Goal: Transaction & Acquisition: Purchase product/service

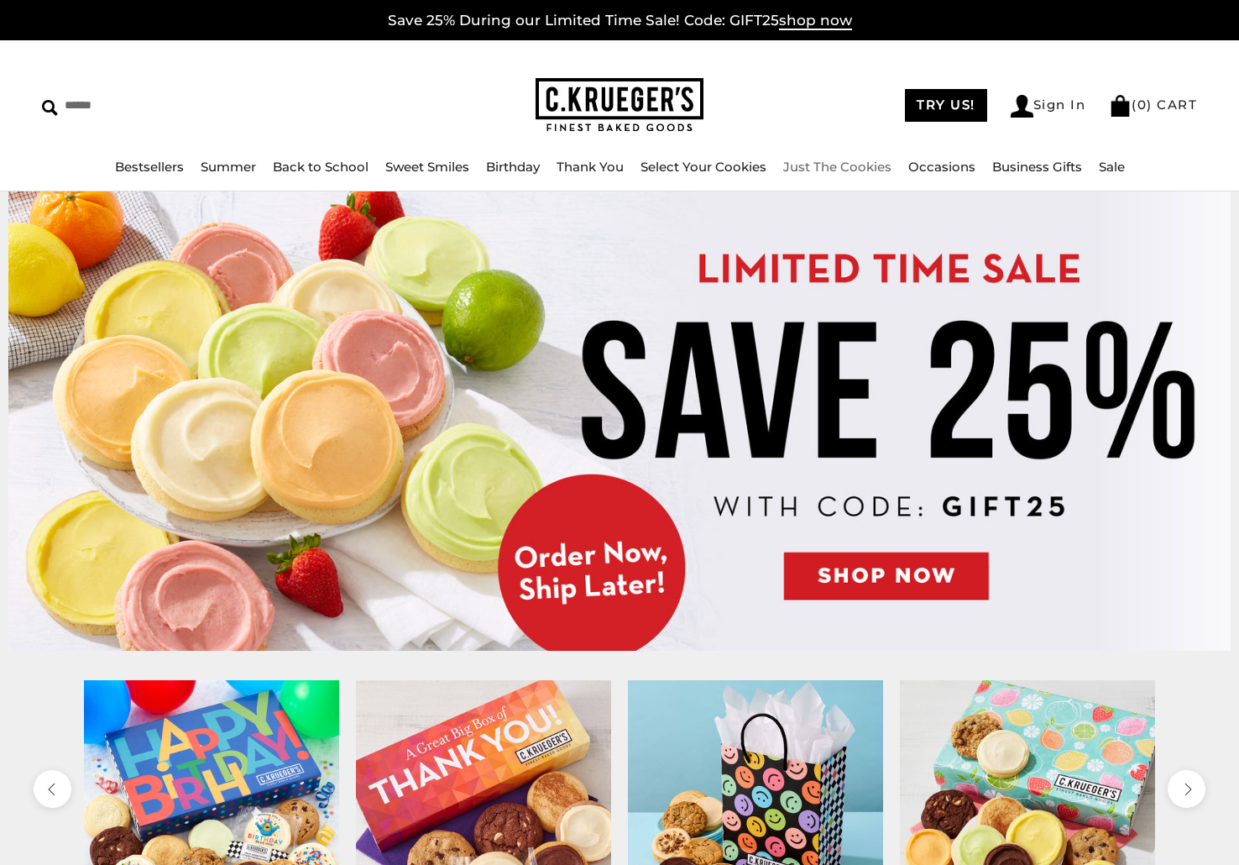
click at [809, 165] on link "Just The Cookies" at bounding box center [837, 167] width 108 height 16
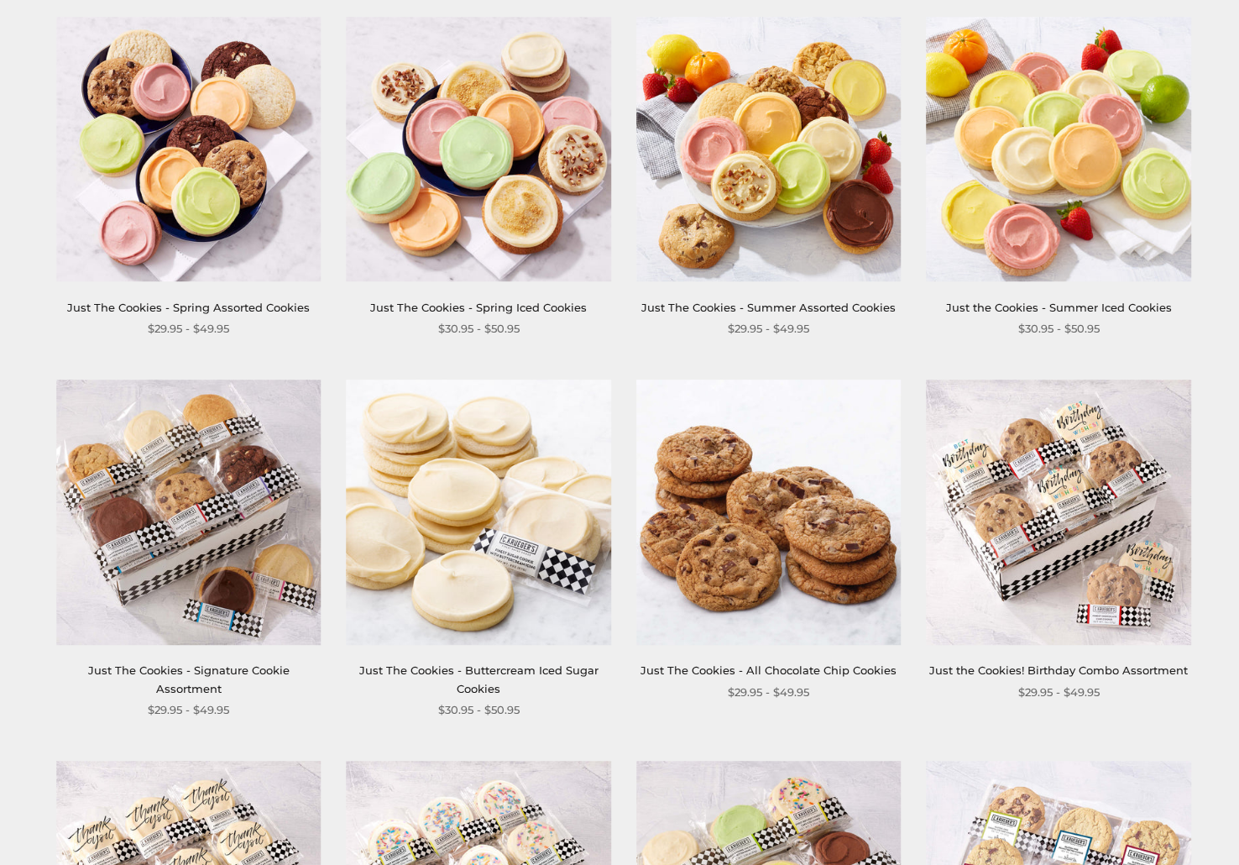
scroll to position [364, 0]
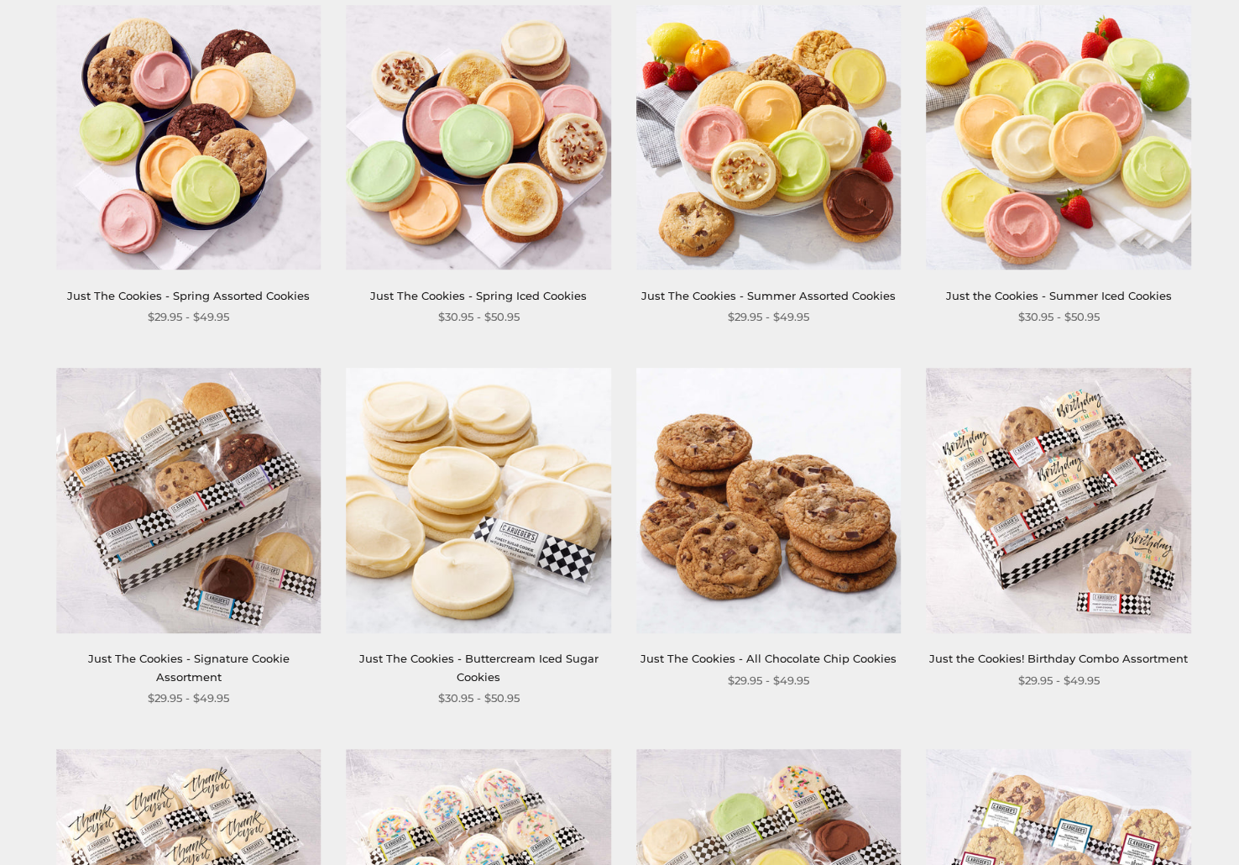
click at [736, 500] on img at bounding box center [769, 501] width 265 height 265
